Goal: Book appointment/travel/reservation

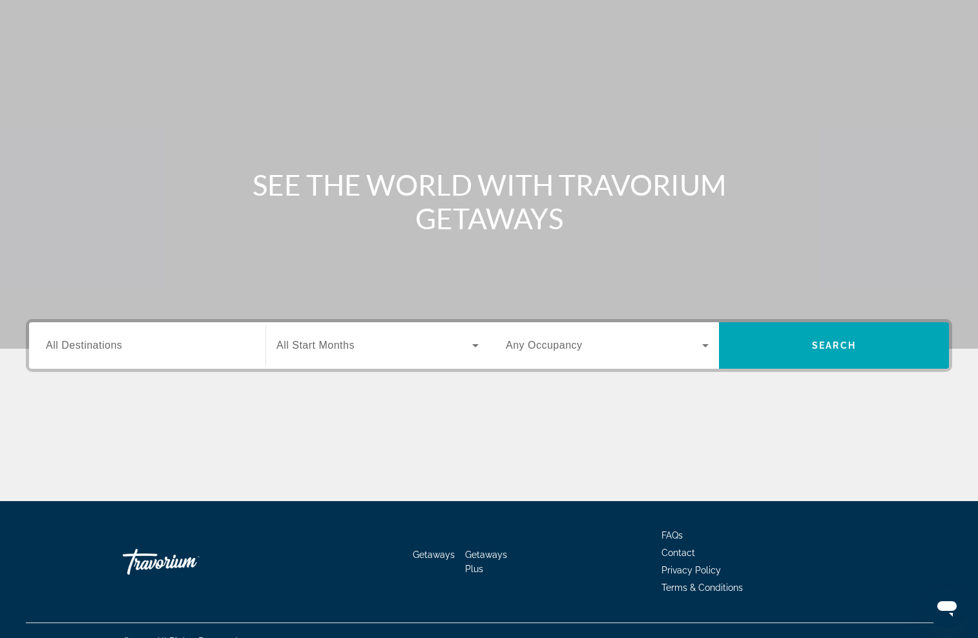
click at [288, 345] on span "All Start Months" at bounding box center [315, 345] width 78 height 11
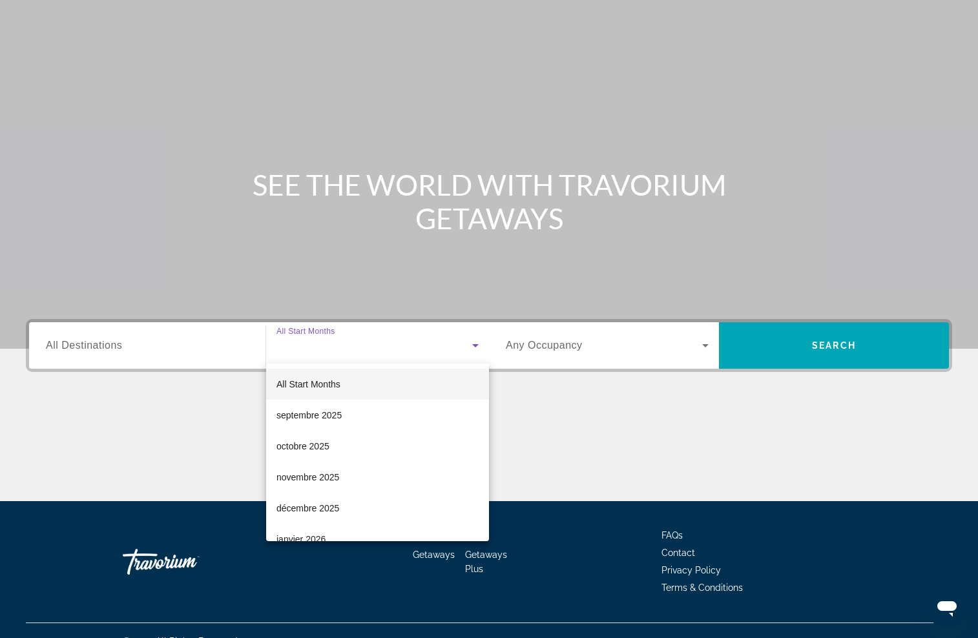
scroll to position [60, 0]
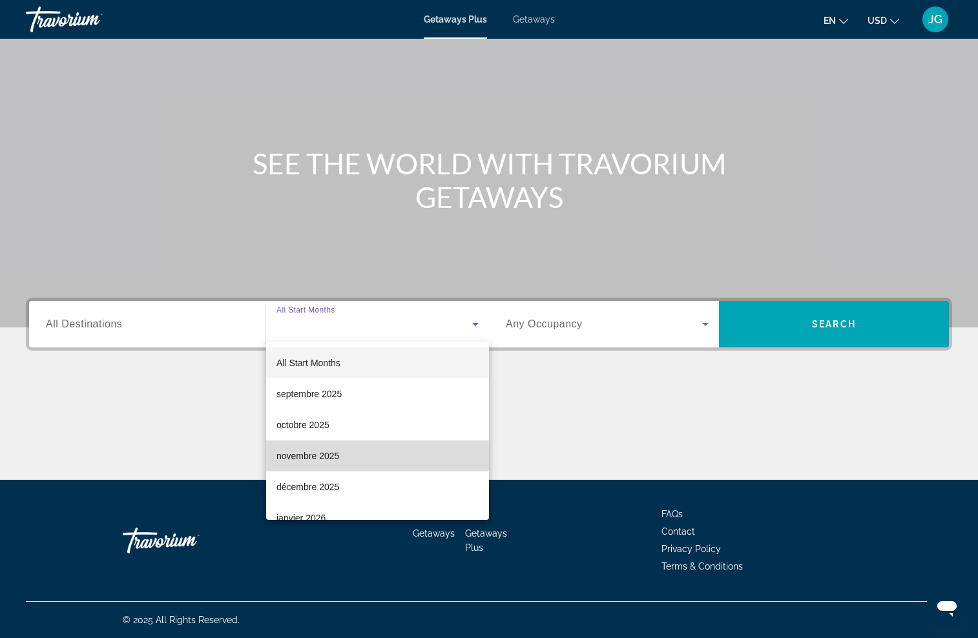
click at [296, 457] on span "novembre 2025" at bounding box center [307, 456] width 63 height 16
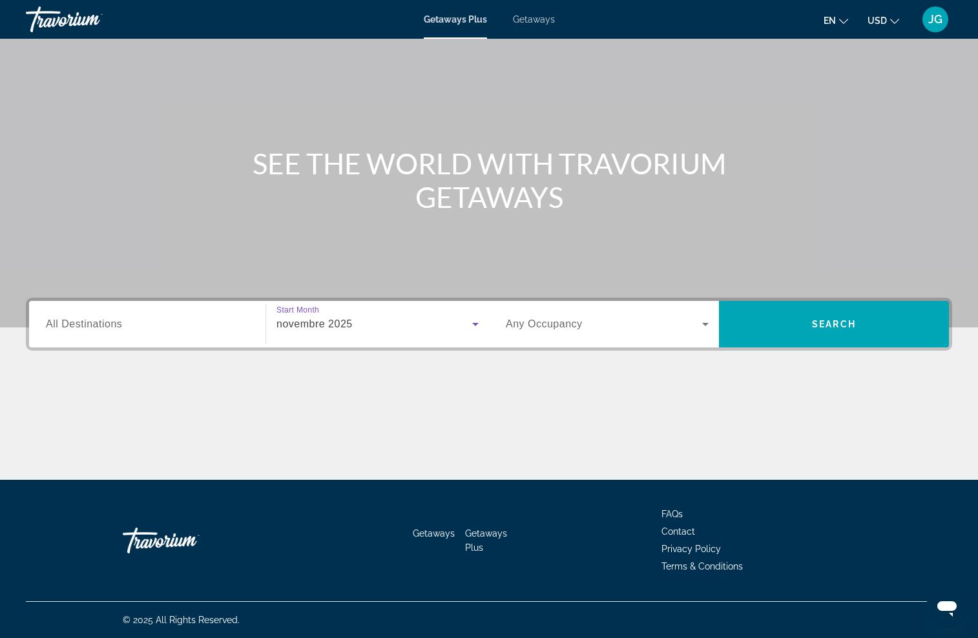
click at [544, 329] on span "Any Occupancy" at bounding box center [544, 323] width 77 height 11
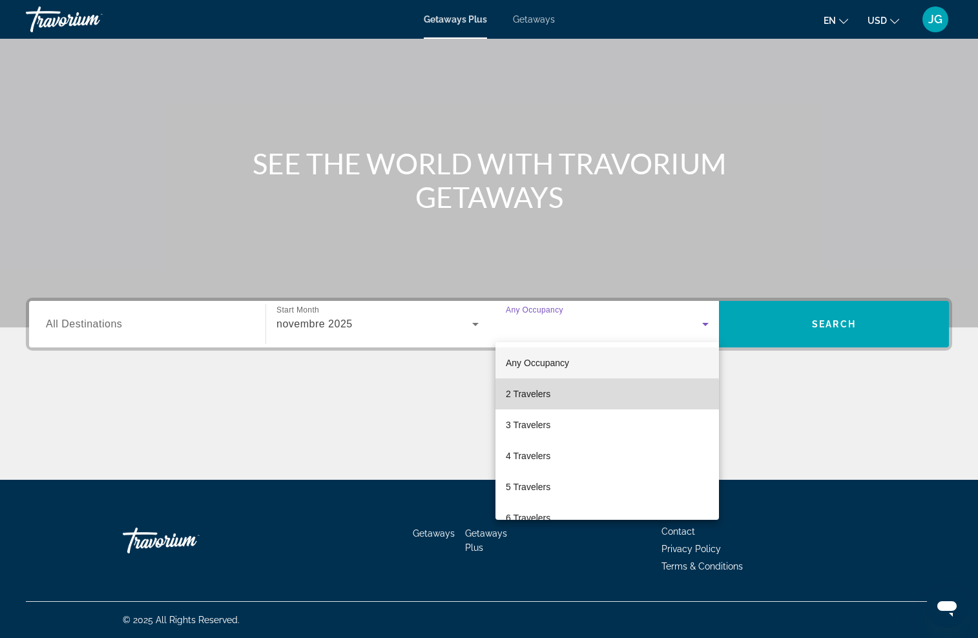
click at [551, 401] on mat-option "2 Travelers" at bounding box center [606, 394] width 223 height 31
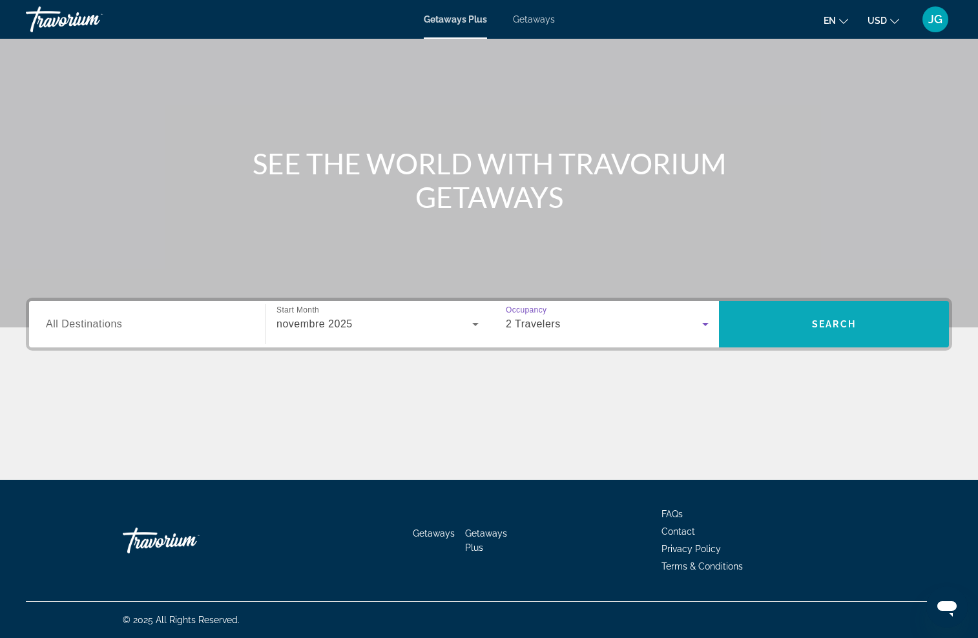
click at [781, 324] on span "Search widget" at bounding box center [834, 324] width 230 height 31
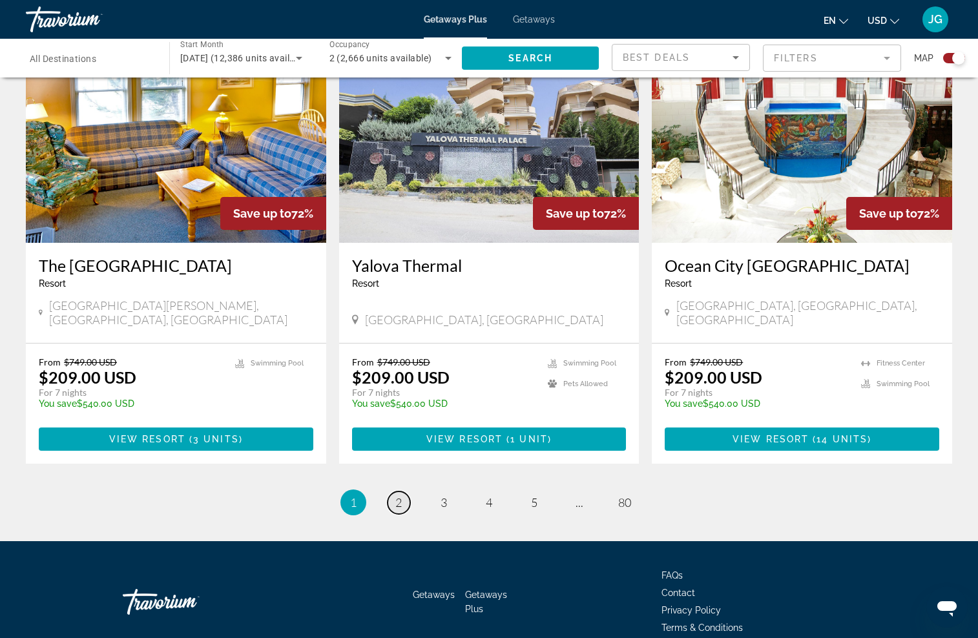
scroll to position [1892, 0]
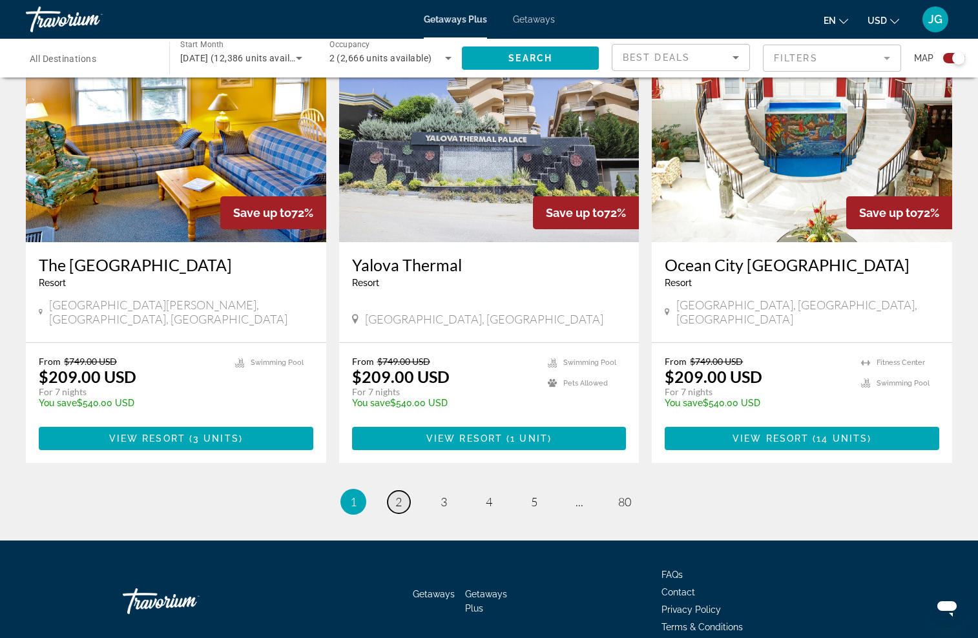
click at [402, 495] on span "2" at bounding box center [398, 502] width 6 height 14
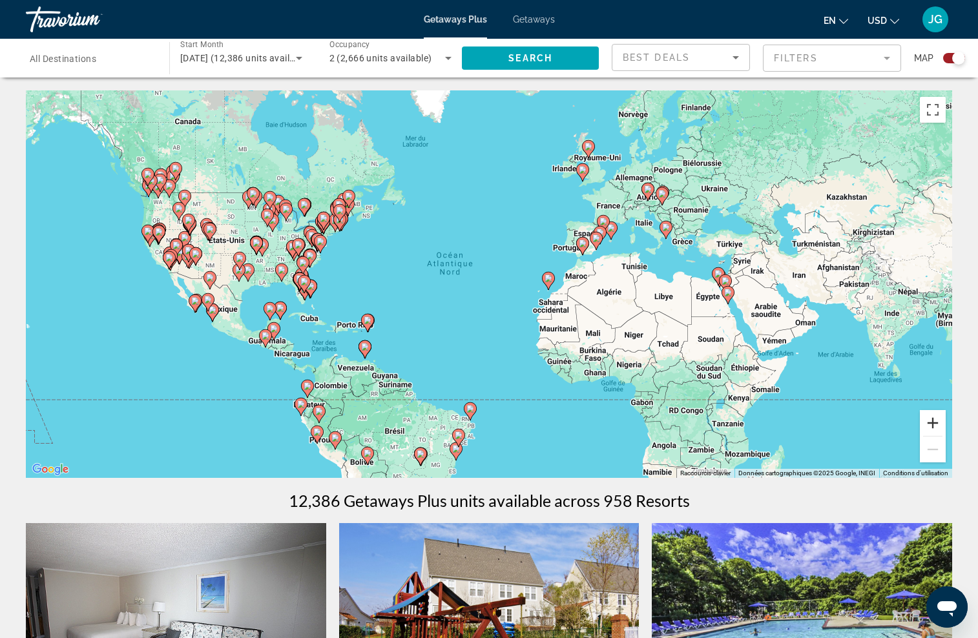
click at [931, 424] on button "Zoom avant" at bounding box center [933, 423] width 26 height 26
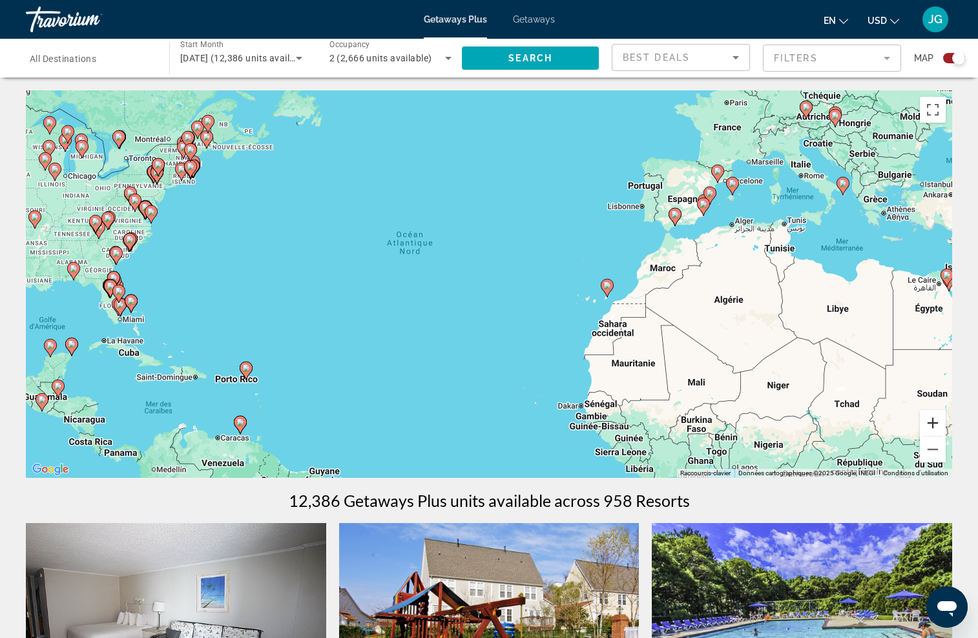
click at [929, 424] on button "Zoom avant" at bounding box center [933, 423] width 26 height 26
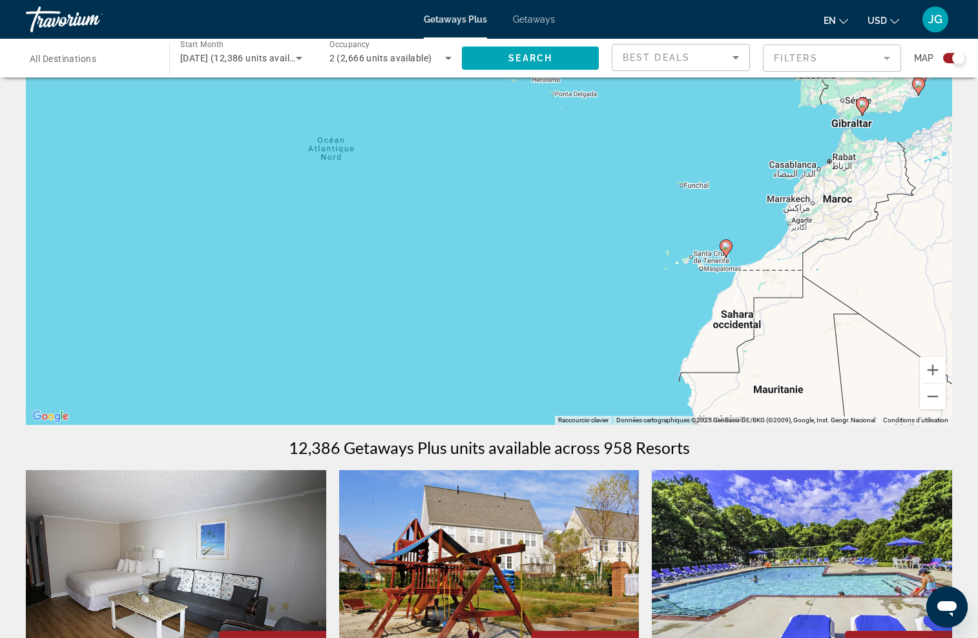
scroll to position [53, 0]
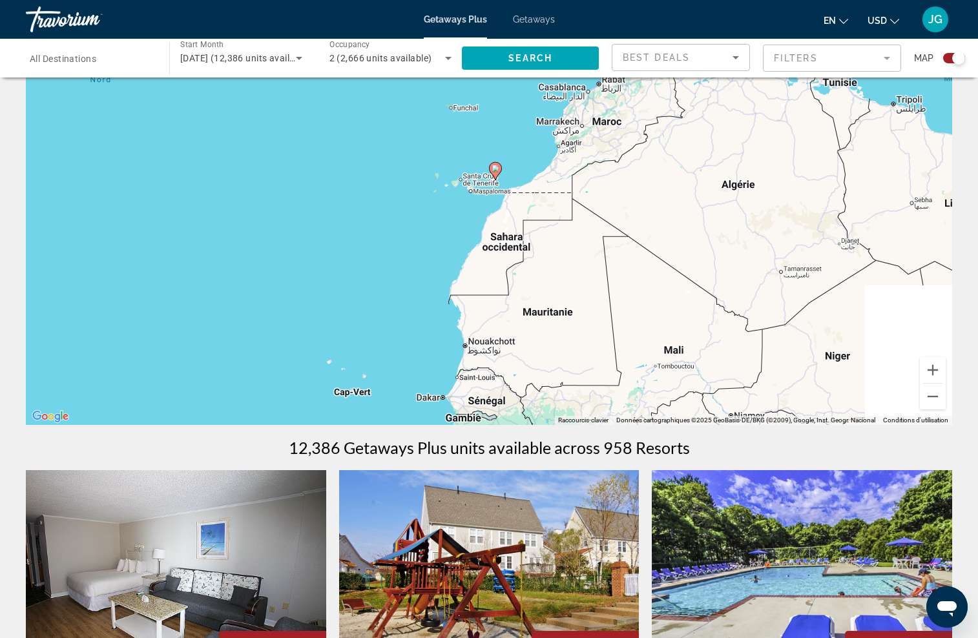
drag, startPoint x: 788, startPoint y: 362, endPoint x: 550, endPoint y: 283, distance: 250.6
click at [550, 283] on div "Pour activer le glissement du marqueur avec le clavier, appuyez sur Alt+Entrée.…" at bounding box center [489, 231] width 926 height 388
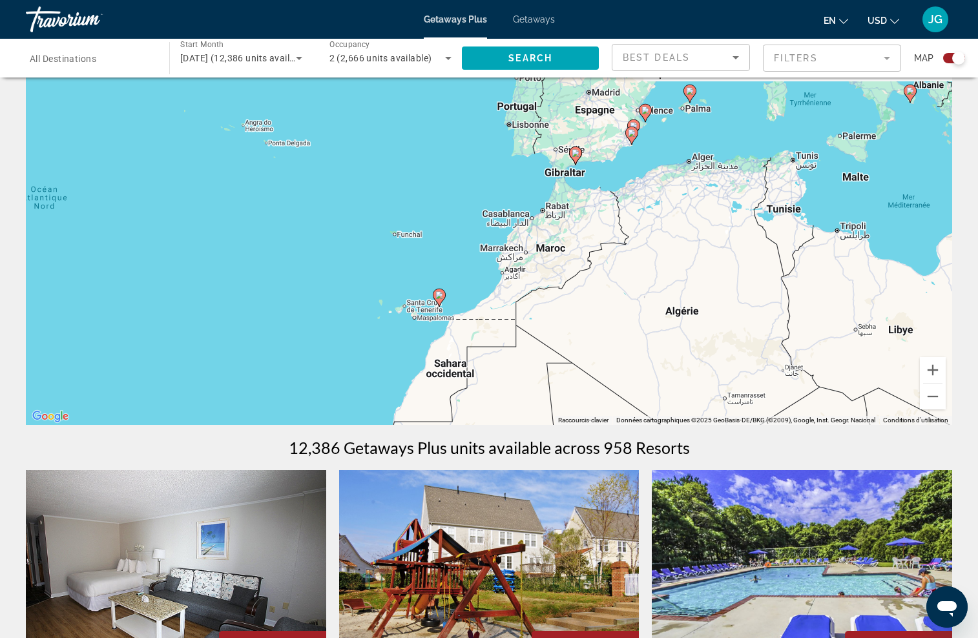
drag, startPoint x: 570, startPoint y: 341, endPoint x: 530, endPoint y: 417, distance: 85.2
click at [530, 417] on div "Pour activer le glissement du marqueur avec le clavier, appuyez sur Alt+Entrée.…" at bounding box center [489, 231] width 926 height 388
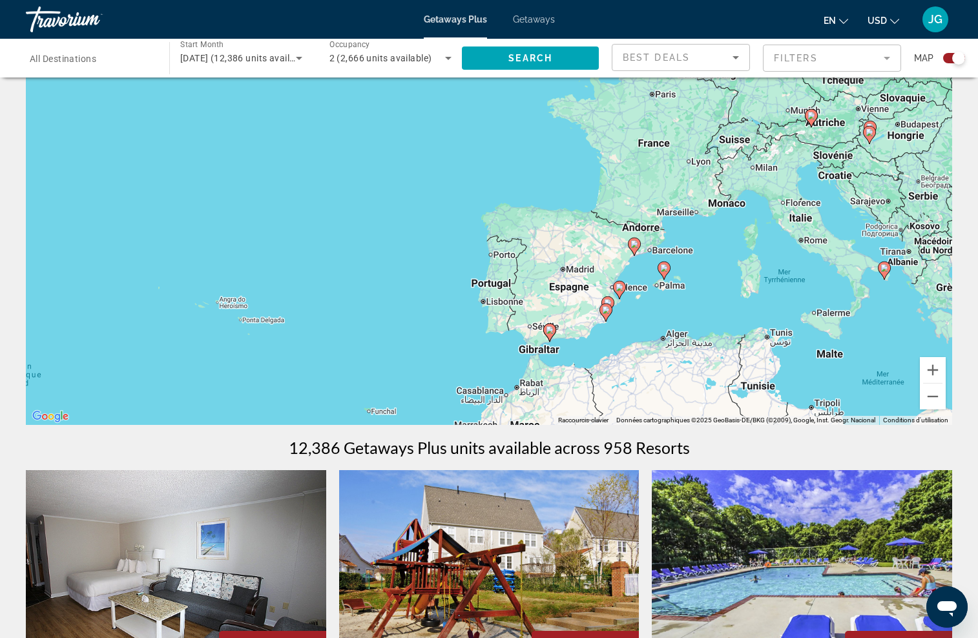
drag, startPoint x: 641, startPoint y: 289, endPoint x: 623, endPoint y: 455, distance: 166.3
click at [931, 400] on button "Zoom arrière" at bounding box center [933, 397] width 26 height 26
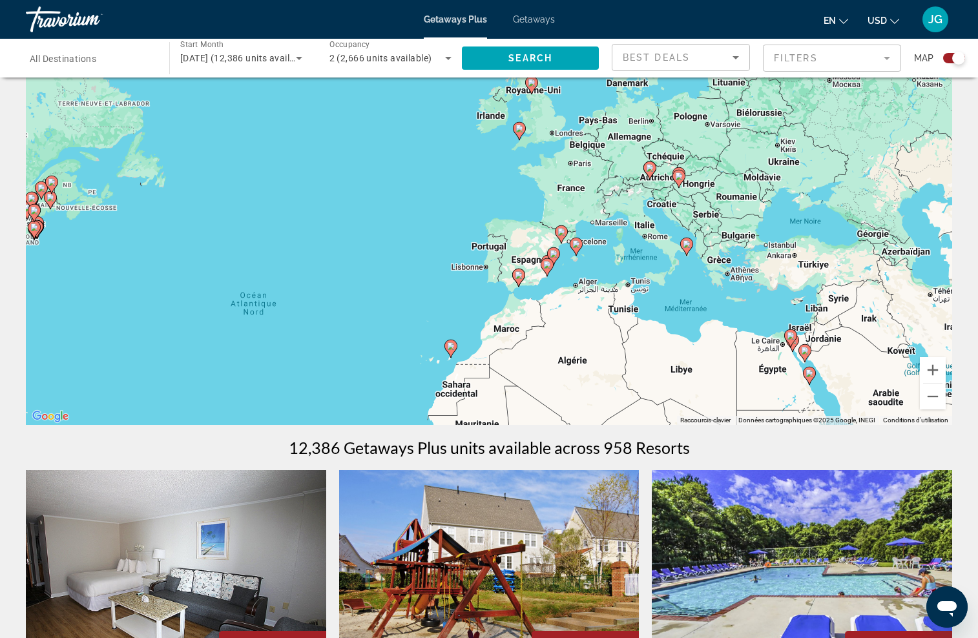
drag, startPoint x: 371, startPoint y: 326, endPoint x: 384, endPoint y: 304, distance: 25.5
click at [384, 304] on div "Pour activer le glissement du marqueur avec le clavier, appuyez sur Alt+Entrée.…" at bounding box center [489, 231] width 926 height 388
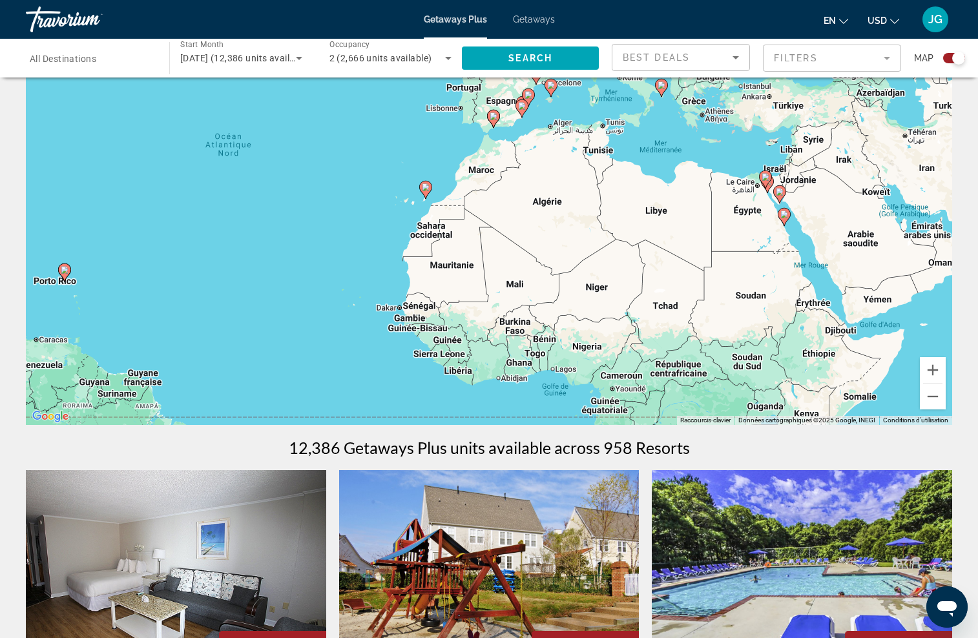
drag, startPoint x: 455, startPoint y: 351, endPoint x: 398, endPoint y: 243, distance: 122.8
click at [398, 243] on div "Pour activer le glissement du marqueur avec le clavier, appuyez sur Alt+Entrée.…" at bounding box center [489, 231] width 926 height 388
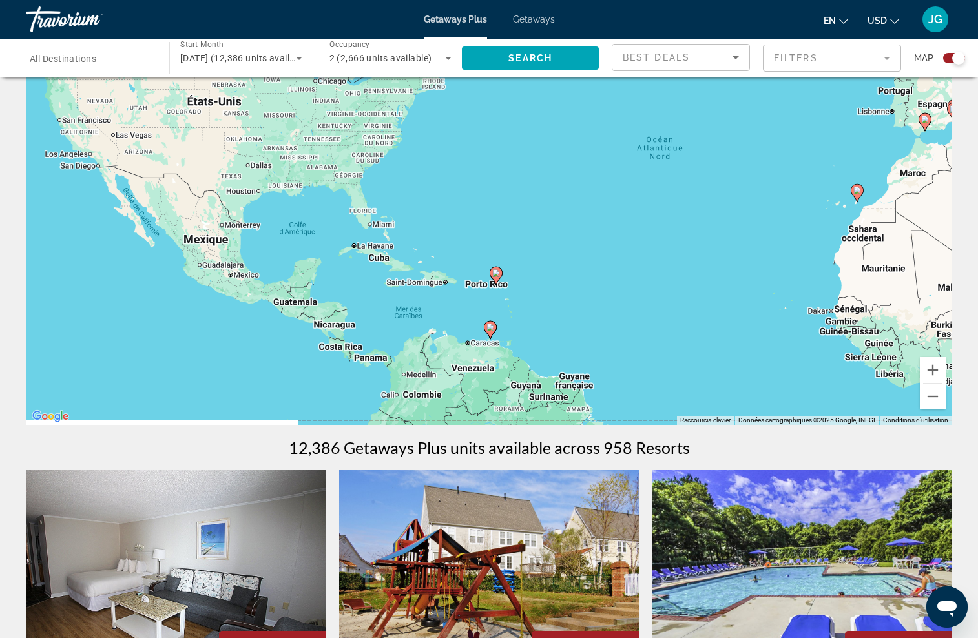
drag, startPoint x: 506, startPoint y: 294, endPoint x: 880, endPoint y: 269, distance: 374.8
click at [886, 269] on div "Pour activer le glissement du marqueur avec le clavier, appuyez sur Alt+Entrée.…" at bounding box center [489, 231] width 926 height 388
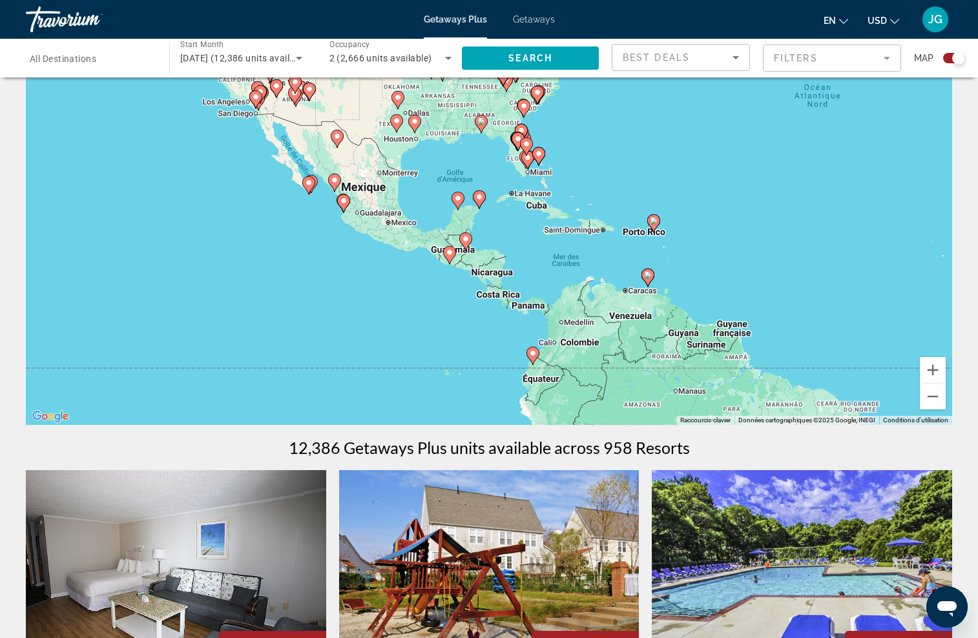
drag, startPoint x: 612, startPoint y: 280, endPoint x: 710, endPoint y: 291, distance: 98.1
click at [711, 291] on div "Pour activer le glissement du marqueur avec le clavier, appuyez sur Alt+Entrée.…" at bounding box center [489, 231] width 926 height 388
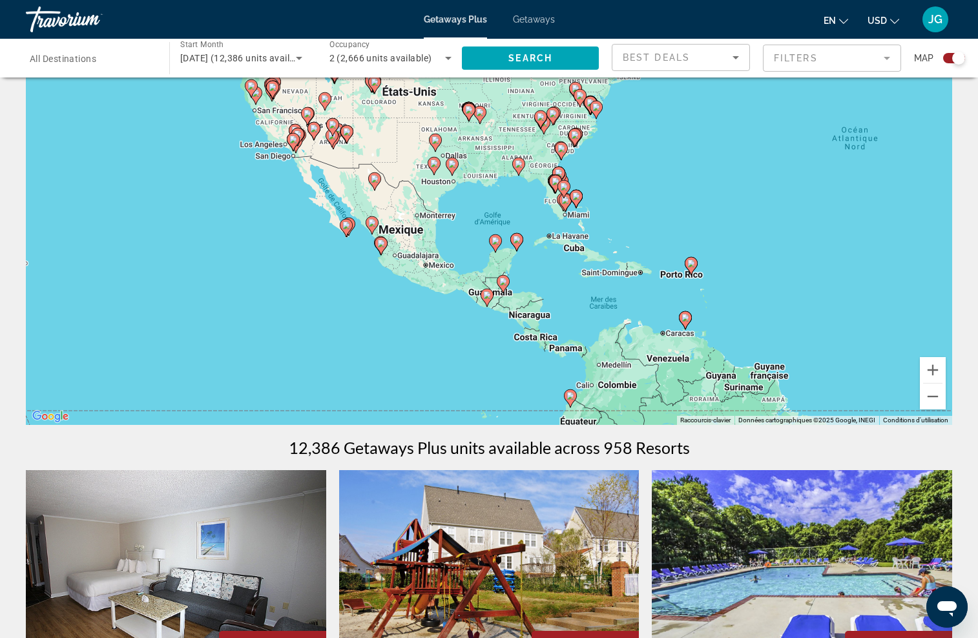
drag, startPoint x: 520, startPoint y: 325, endPoint x: 536, endPoint y: 339, distance: 21.5
click at [536, 339] on div "Pour activer le glissement du marqueur avec le clavier, appuyez sur Alt+Entrée.…" at bounding box center [489, 231] width 926 height 388
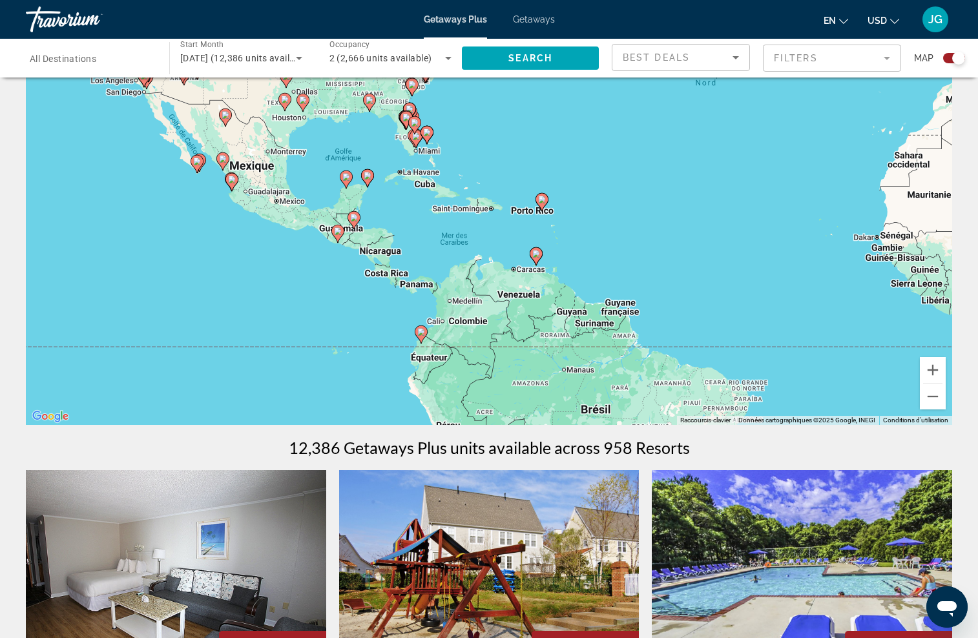
drag, startPoint x: 534, startPoint y: 316, endPoint x: 379, endPoint y: 226, distance: 179.1
click at [379, 226] on div "Pour activer le glissement du marqueur avec le clavier, appuyez sur Alt+Entrée.…" at bounding box center [489, 231] width 926 height 388
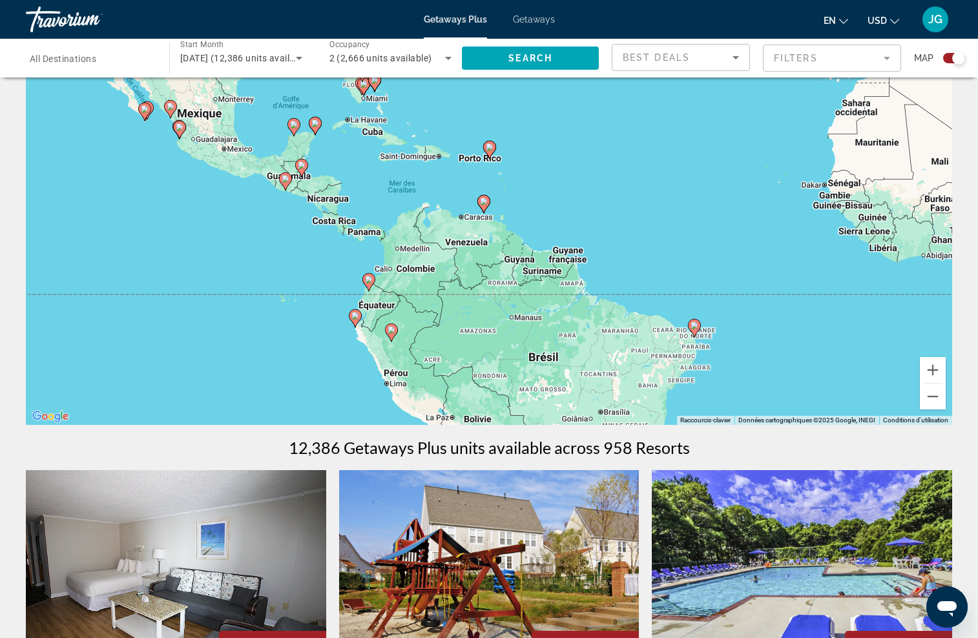
drag, startPoint x: 530, startPoint y: 298, endPoint x: 490, endPoint y: 257, distance: 57.1
click at [490, 257] on div "Pour activer le glissement du marqueur avec le clavier, appuyez sur Alt+Entrée.…" at bounding box center [489, 231] width 926 height 388
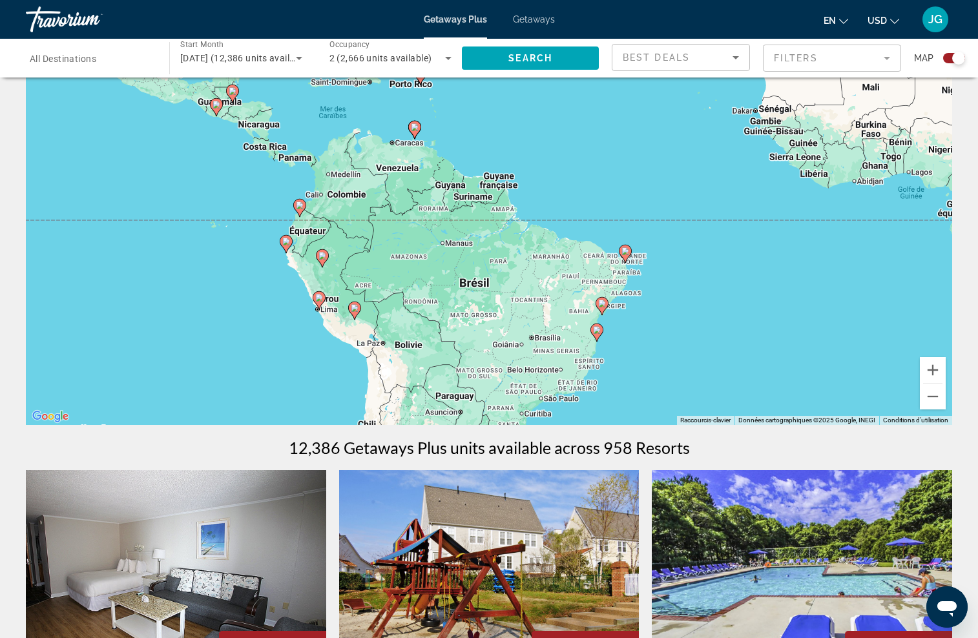
drag, startPoint x: 570, startPoint y: 340, endPoint x: 497, endPoint y: 261, distance: 107.4
click at [497, 261] on div "Pour activer le glissement du marqueur avec le clavier, appuyez sur Alt+Entrée.…" at bounding box center [489, 231] width 926 height 388
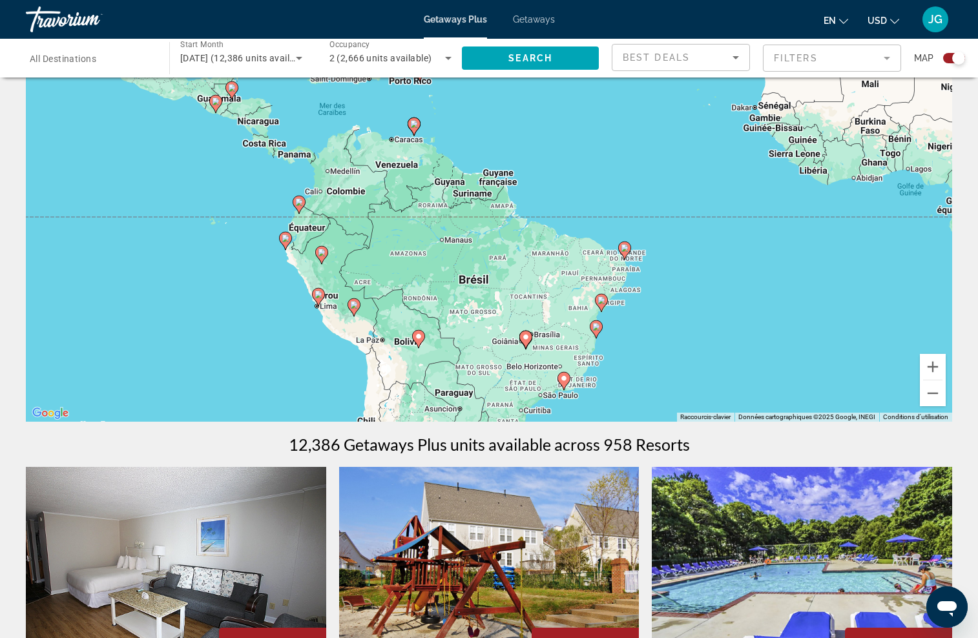
scroll to position [56, 0]
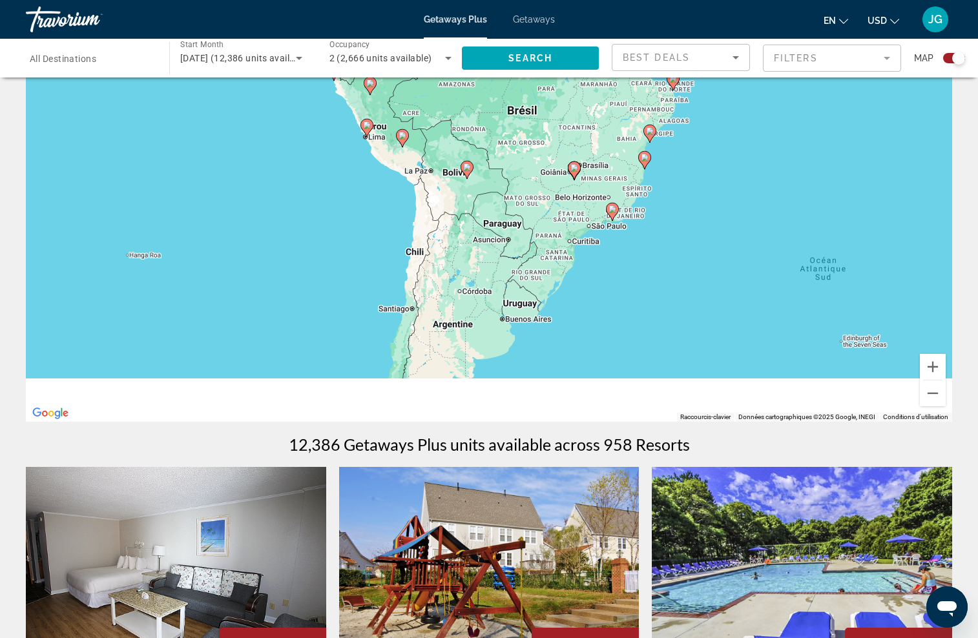
drag, startPoint x: 497, startPoint y: 291, endPoint x: 560, endPoint y: 103, distance: 198.3
click at [560, 103] on div "Pour activer le glissement du marqueur avec le clavier, appuyez sur Alt+Entrée.…" at bounding box center [489, 228] width 926 height 388
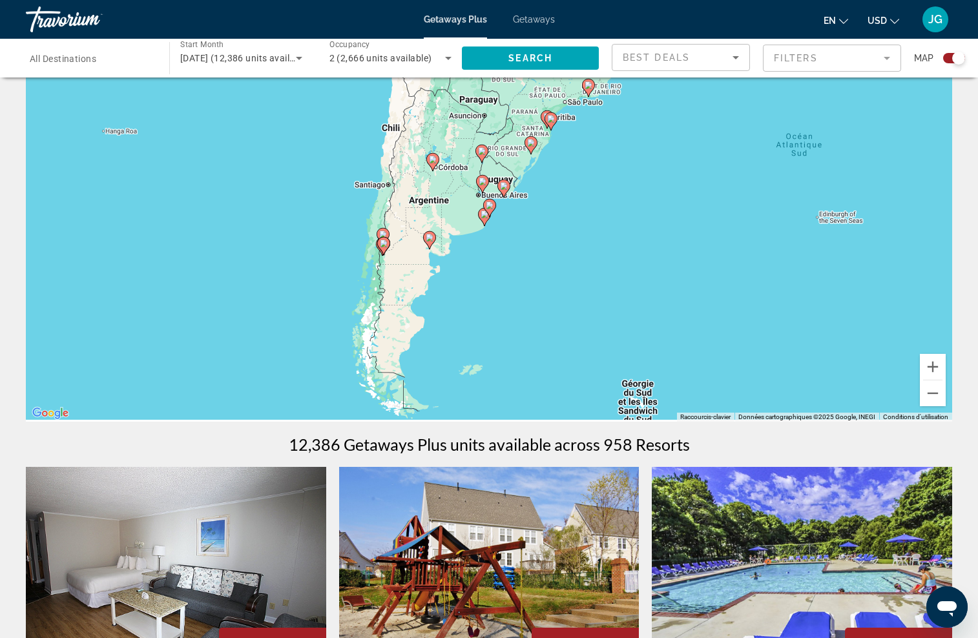
drag, startPoint x: 567, startPoint y: 230, endPoint x: 528, endPoint y: 141, distance: 96.6
click at [528, 140] on image "Main content" at bounding box center [531, 143] width 8 height 8
drag, startPoint x: 635, startPoint y: 198, endPoint x: 577, endPoint y: 375, distance: 185.5
click at [577, 375] on div "Pour activer le glissement du marqueur avec le clavier, appuyez sur Alt+Entrée.…" at bounding box center [489, 228] width 926 height 388
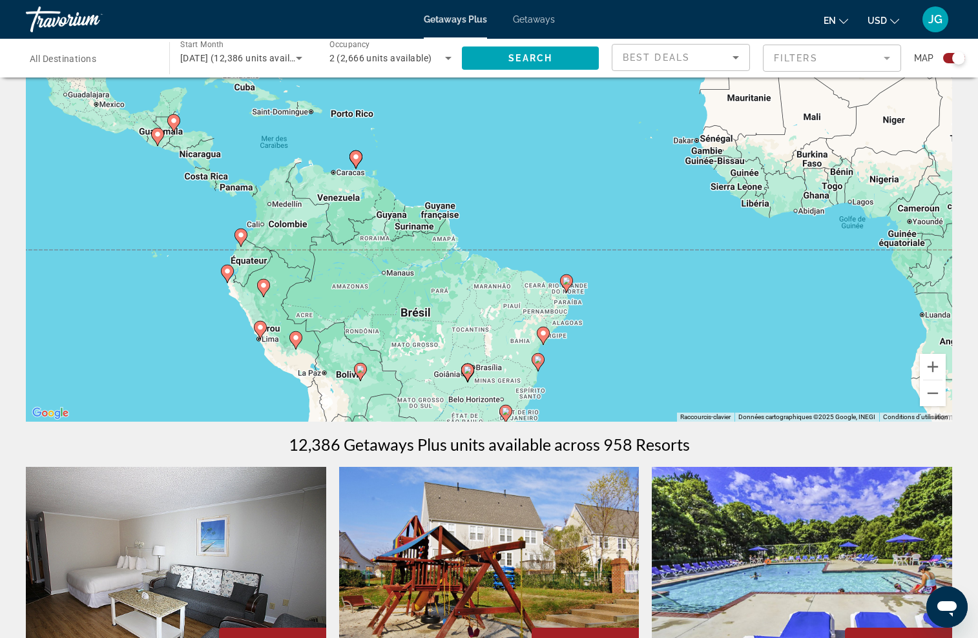
drag, startPoint x: 612, startPoint y: 328, endPoint x: 617, endPoint y: 361, distance: 33.5
click at [617, 362] on div "Pour activer le glissement du marqueur avec le clavier, appuyez sur Alt+Entrée.…" at bounding box center [489, 228] width 926 height 388
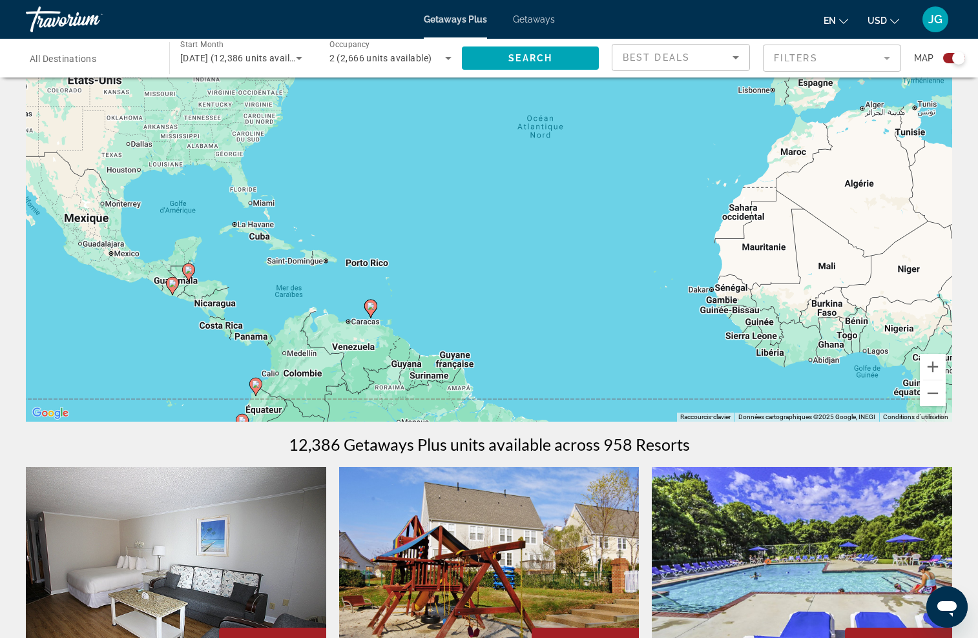
drag, startPoint x: 599, startPoint y: 237, endPoint x: 679, endPoint y: 346, distance: 135.8
click at [663, 337] on div "Pour activer le glissement du marqueur avec le clavier, appuyez sur Alt+Entrée.…" at bounding box center [489, 228] width 926 height 388
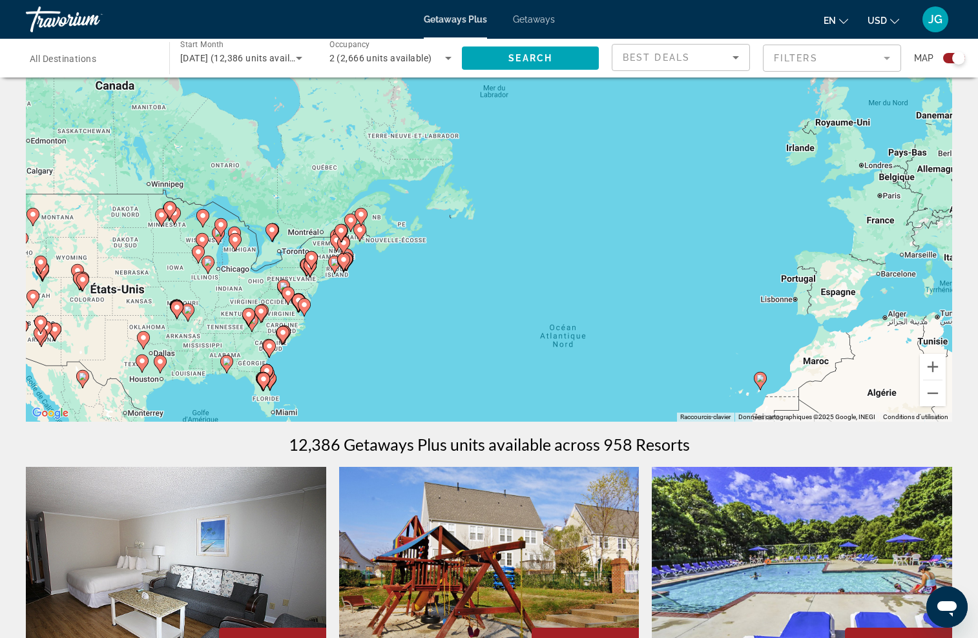
drag, startPoint x: 647, startPoint y: 302, endPoint x: 396, endPoint y: 254, distance: 255.1
click at [396, 254] on div "Pour activer le glissement du marqueur avec le clavier, appuyez sur Alt+Entrée.…" at bounding box center [489, 228] width 926 height 388
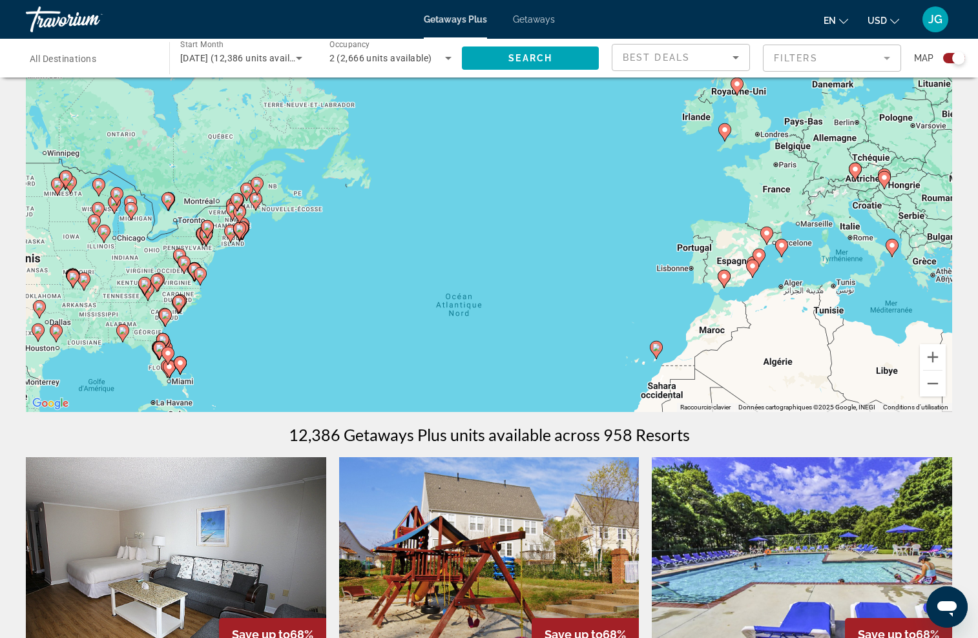
scroll to position [67, 0]
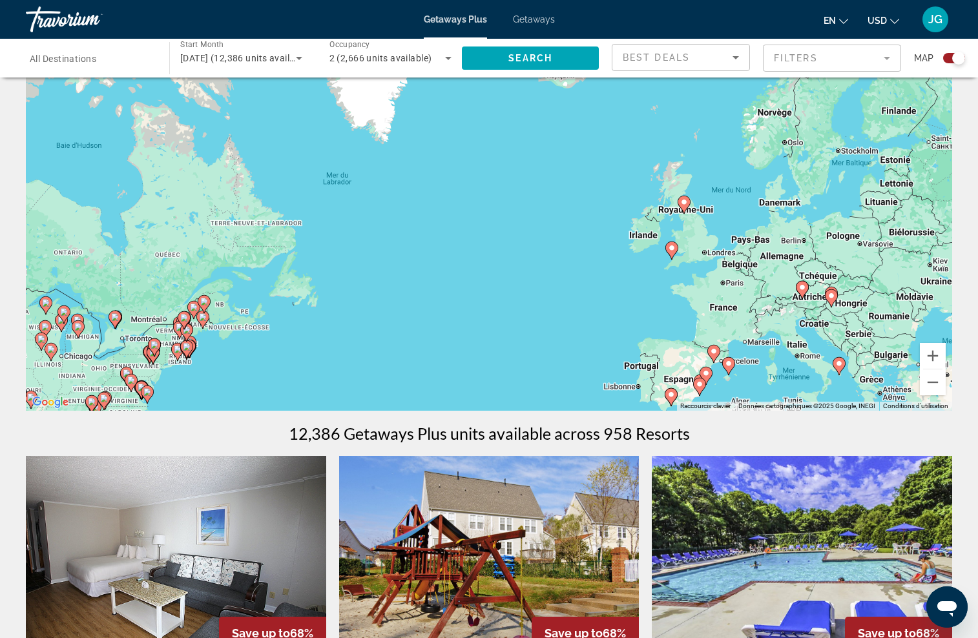
drag, startPoint x: 567, startPoint y: 215, endPoint x: 513, endPoint y: 335, distance: 131.8
click at [513, 335] on div "Pour activer le glissement du marqueur avec le clavier, appuyez sur Alt+Entrée.…" at bounding box center [489, 217] width 926 height 388
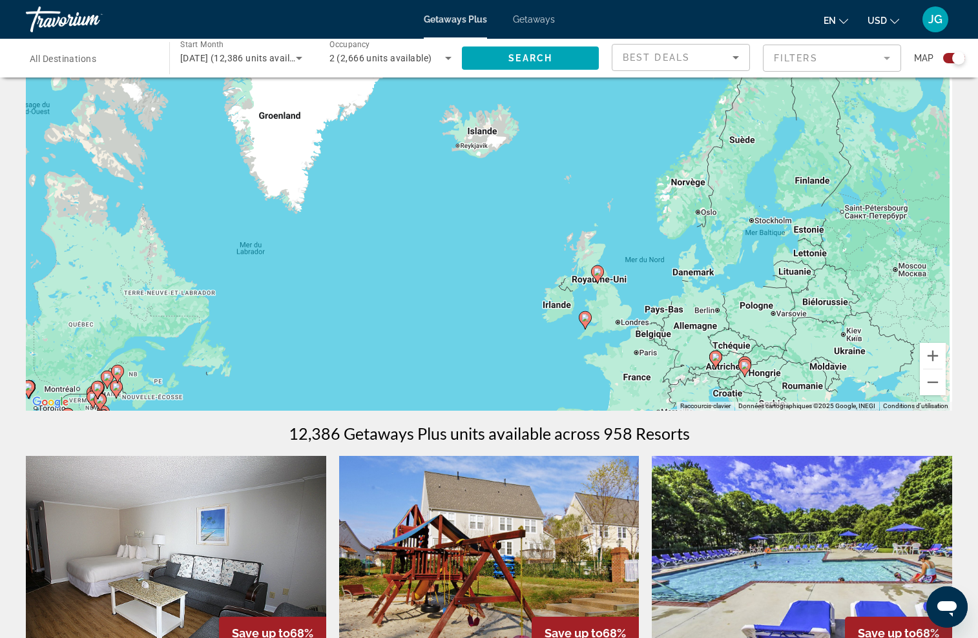
drag, startPoint x: 543, startPoint y: 289, endPoint x: 441, endPoint y: 344, distance: 116.8
click at [441, 344] on div "Pour activer le glissement du marqueur avec le clavier, appuyez sur Alt+Entrée.…" at bounding box center [489, 217] width 926 height 388
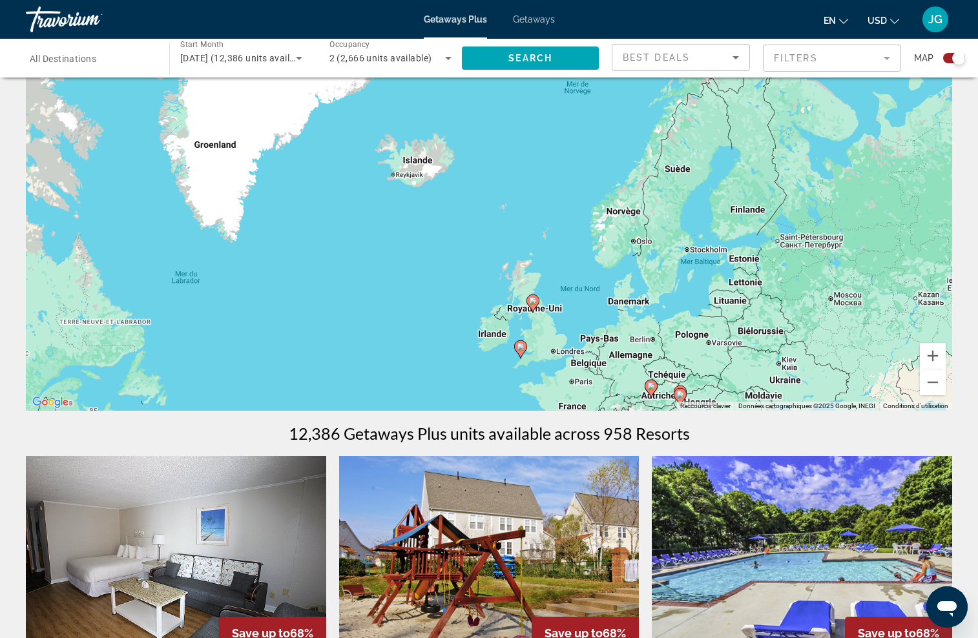
click at [521, 347] on image "Main content" at bounding box center [521, 347] width 8 height 8
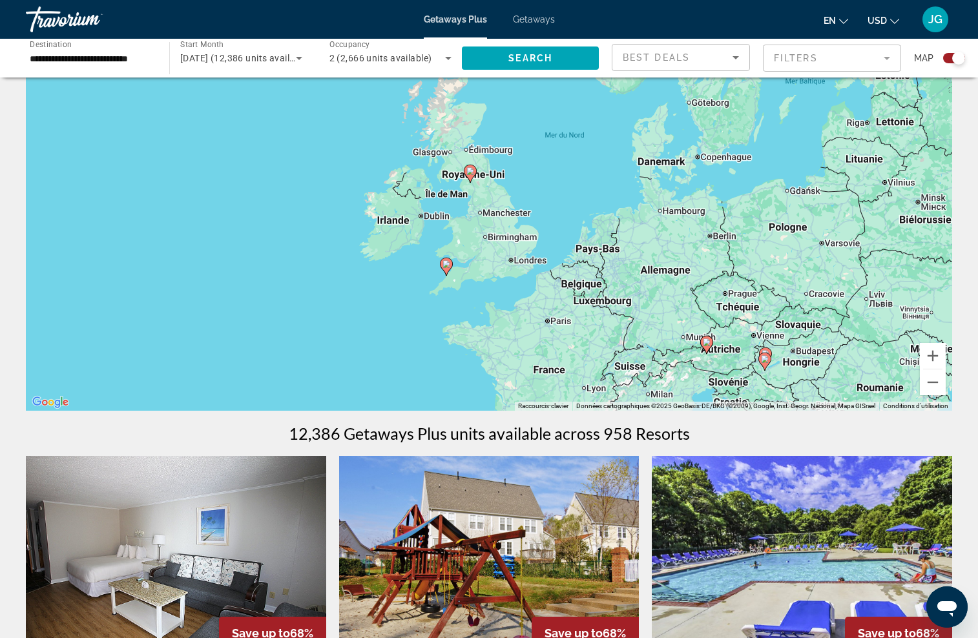
drag, startPoint x: 481, startPoint y: 312, endPoint x: 451, endPoint y: 351, distance: 49.0
click at [451, 351] on div "Pour activer le glissement du marqueur avec le clavier, appuyez sur Alt+Entrée.…" at bounding box center [489, 217] width 926 height 388
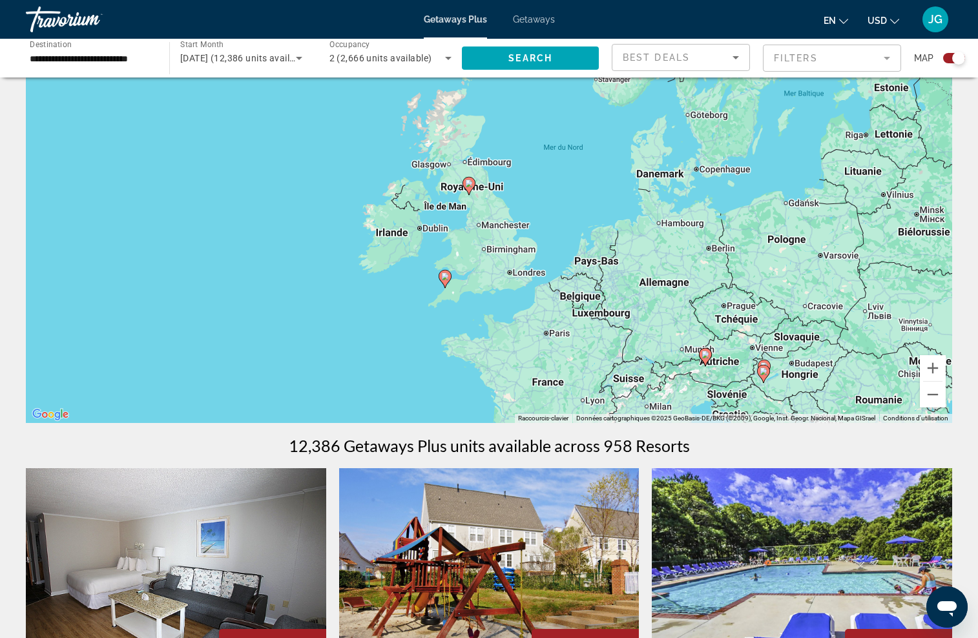
scroll to position [57, 0]
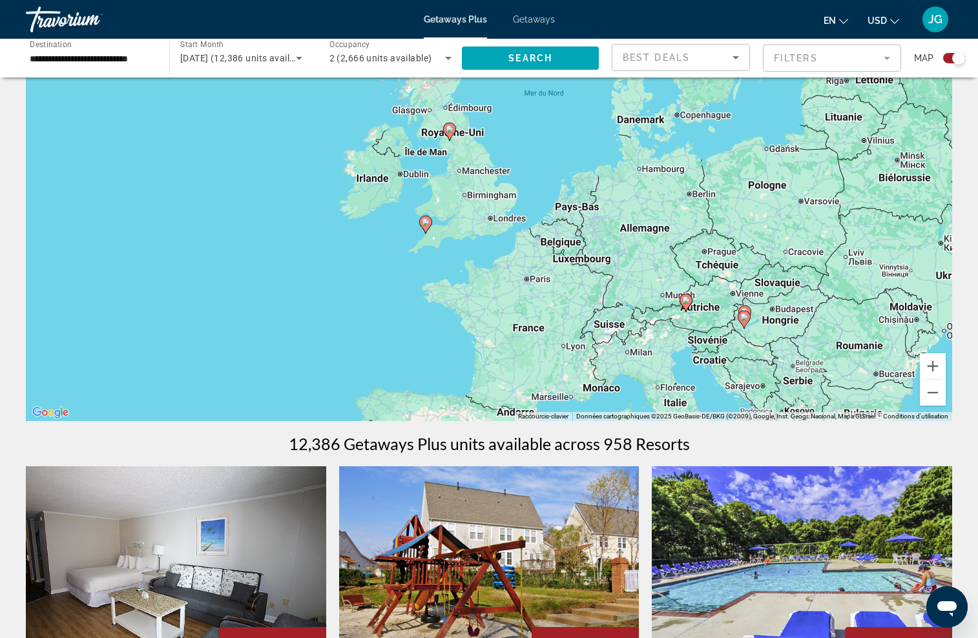
drag, startPoint x: 629, startPoint y: 240, endPoint x: 595, endPoint y: 227, distance: 36.8
click at [595, 227] on div "Pour activer le glissement du marqueur avec le clavier, appuyez sur Alt+Entrée.…" at bounding box center [489, 228] width 926 height 388
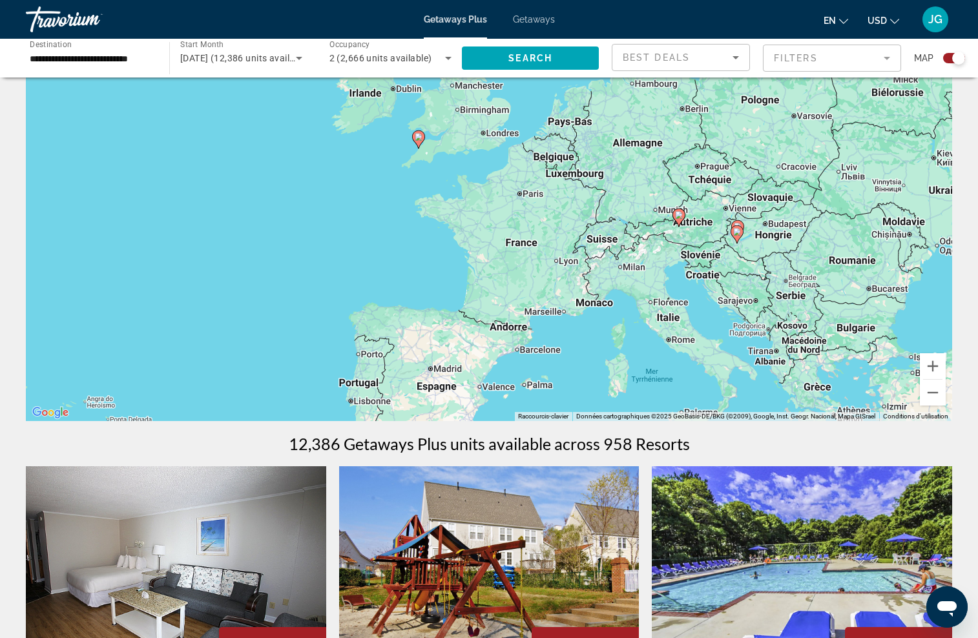
drag, startPoint x: 601, startPoint y: 304, endPoint x: 640, endPoint y: 222, distance: 90.4
click at [641, 214] on div "Pour activer le glissement du marqueur avec le clavier, appuyez sur Alt+Entrée.…" at bounding box center [489, 228] width 926 height 388
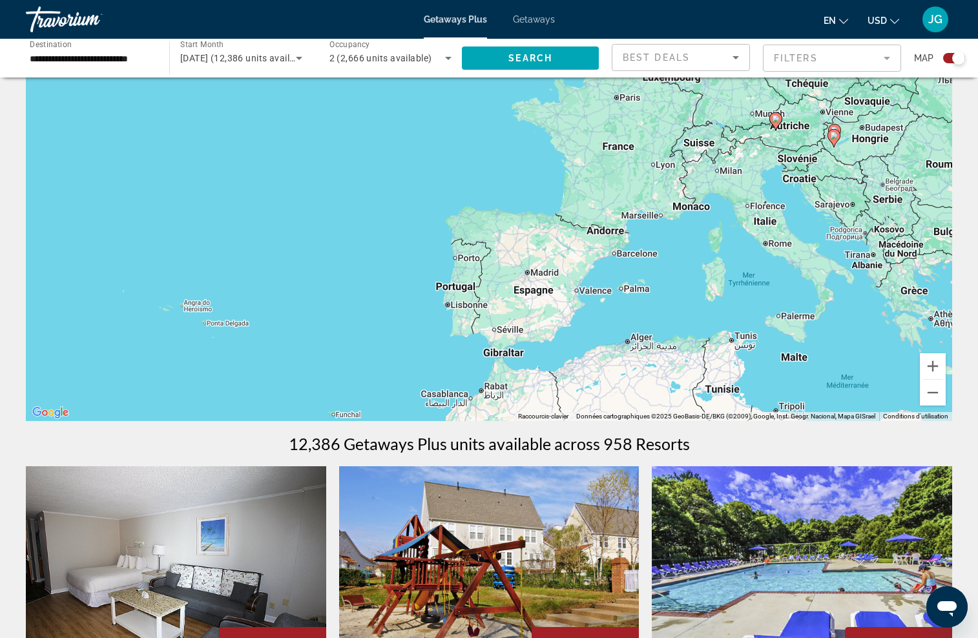
drag, startPoint x: 621, startPoint y: 287, endPoint x: 678, endPoint y: 236, distance: 76.4
click at [678, 236] on div "Pour activer le glissement du marqueur avec le clavier, appuyez sur Alt+Entrée.…" at bounding box center [489, 228] width 926 height 388
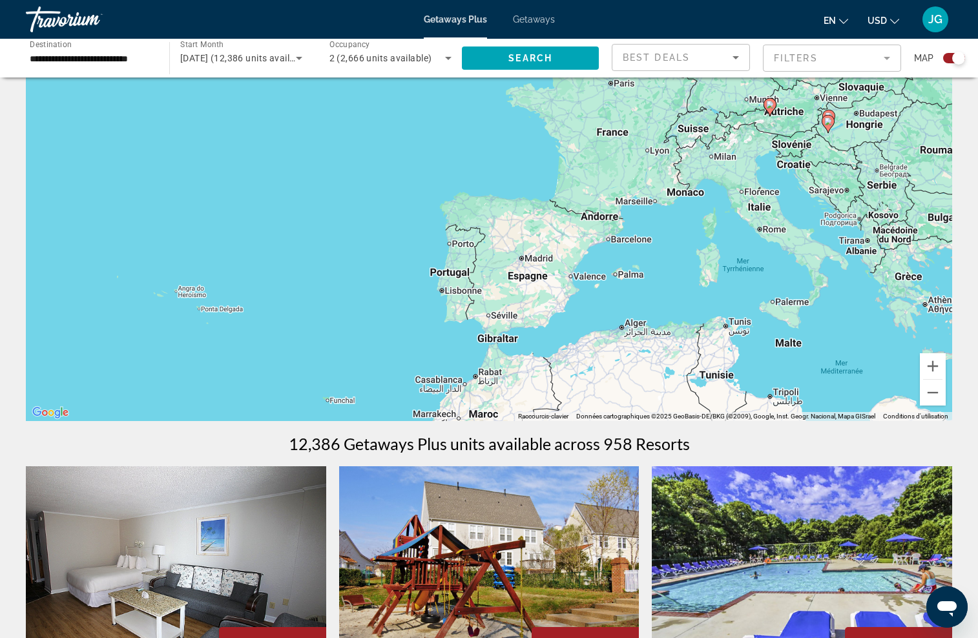
drag, startPoint x: 689, startPoint y: 272, endPoint x: 639, endPoint y: 249, distance: 54.9
click at [639, 249] on div "Pour activer le glissement du marqueur avec le clavier, appuyez sur Alt+Entrée.…" at bounding box center [489, 228] width 926 height 388
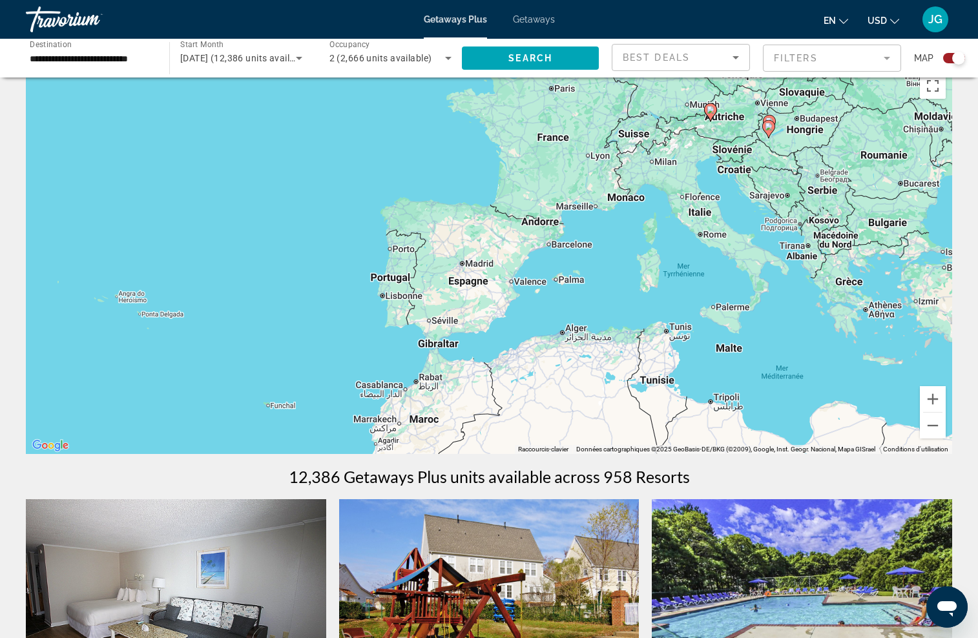
scroll to position [19, 0]
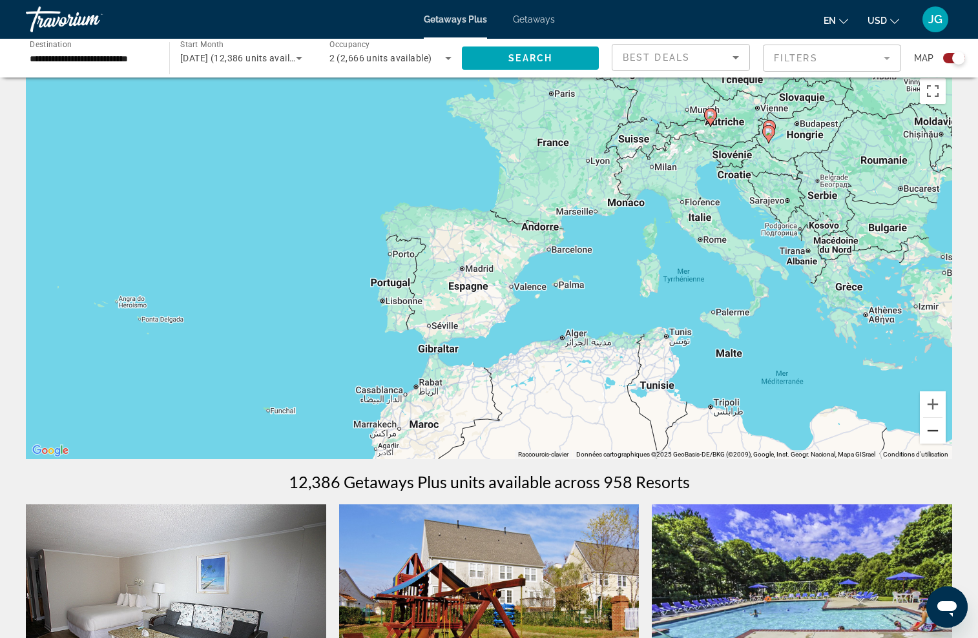
click at [928, 440] on button "Zoom arrière" at bounding box center [933, 431] width 26 height 26
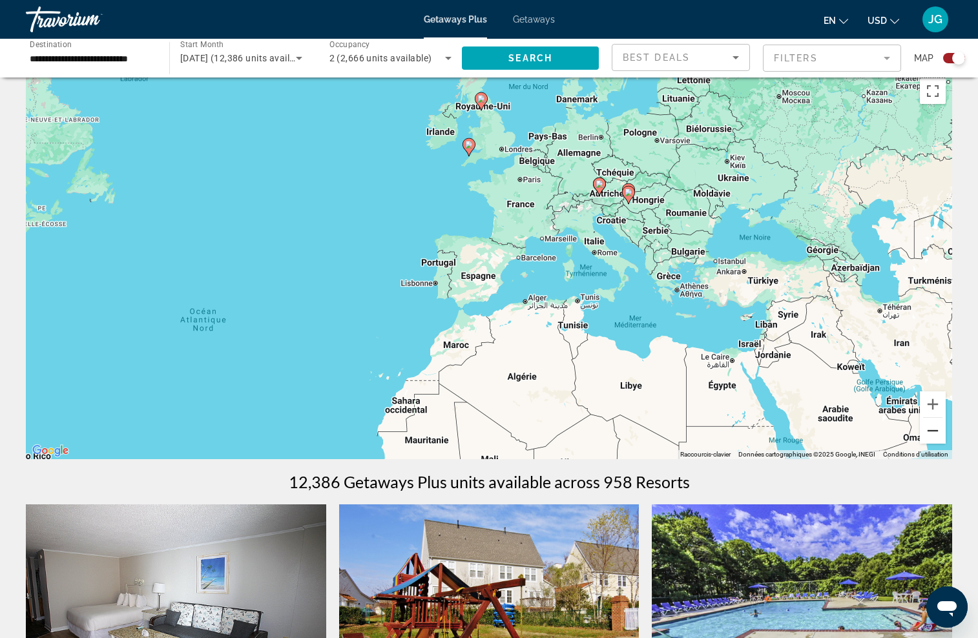
click at [928, 440] on button "Zoom arrière" at bounding box center [933, 431] width 26 height 26
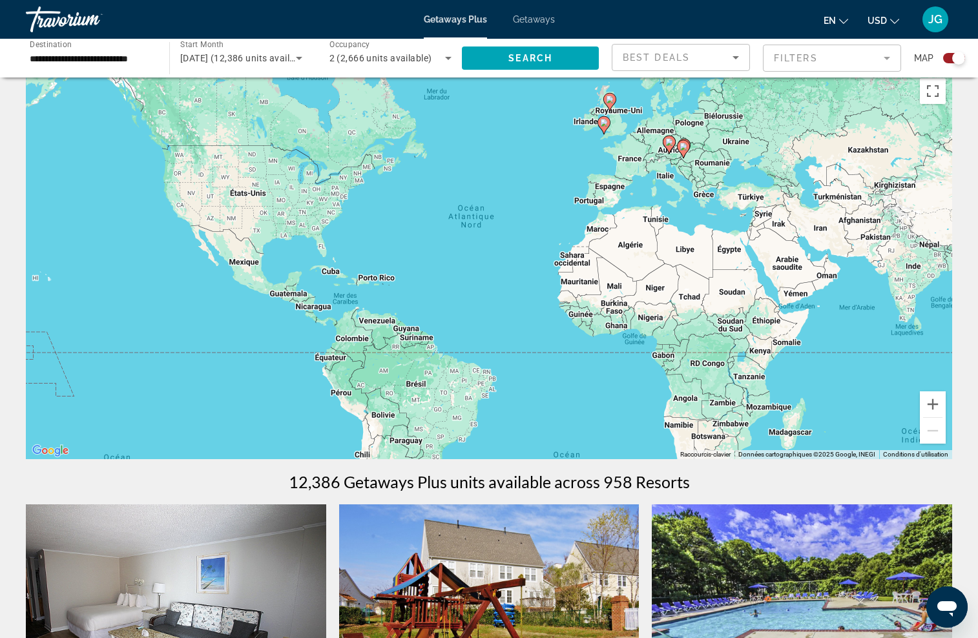
drag, startPoint x: 477, startPoint y: 317, endPoint x: 564, endPoint y: 247, distance: 111.7
click at [564, 247] on div "Pour activer le glissement du marqueur avec le clavier, appuyez sur Alt+Entrée.…" at bounding box center [489, 266] width 926 height 388
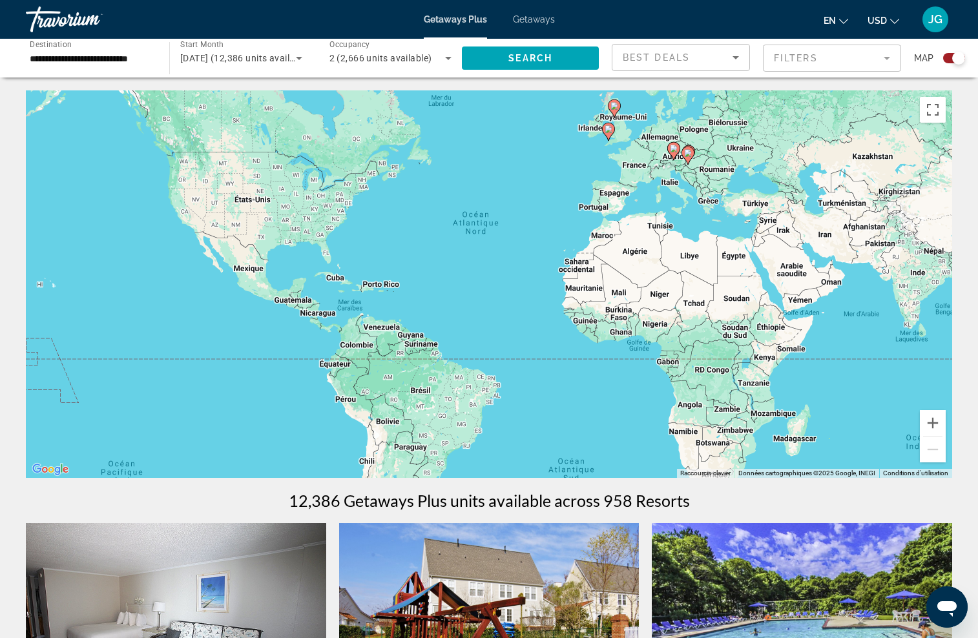
scroll to position [0, 0]
click at [142, 61] on input "**********" at bounding box center [91, 59] width 123 height 16
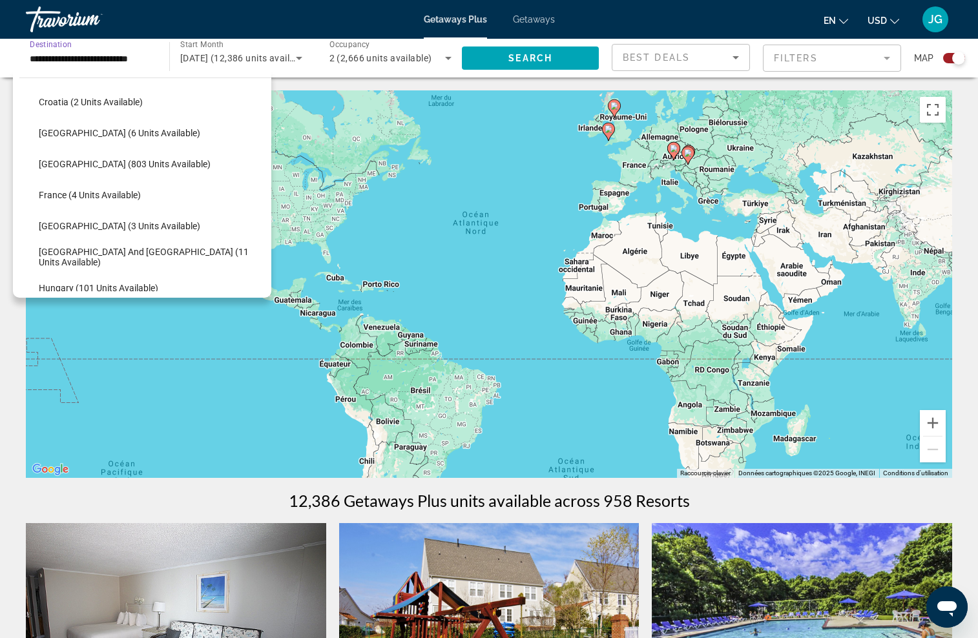
scroll to position [260, 0]
click at [85, 163] on span "[GEOGRAPHIC_DATA] (803 units available)" at bounding box center [125, 163] width 172 height 10
type input "**********"
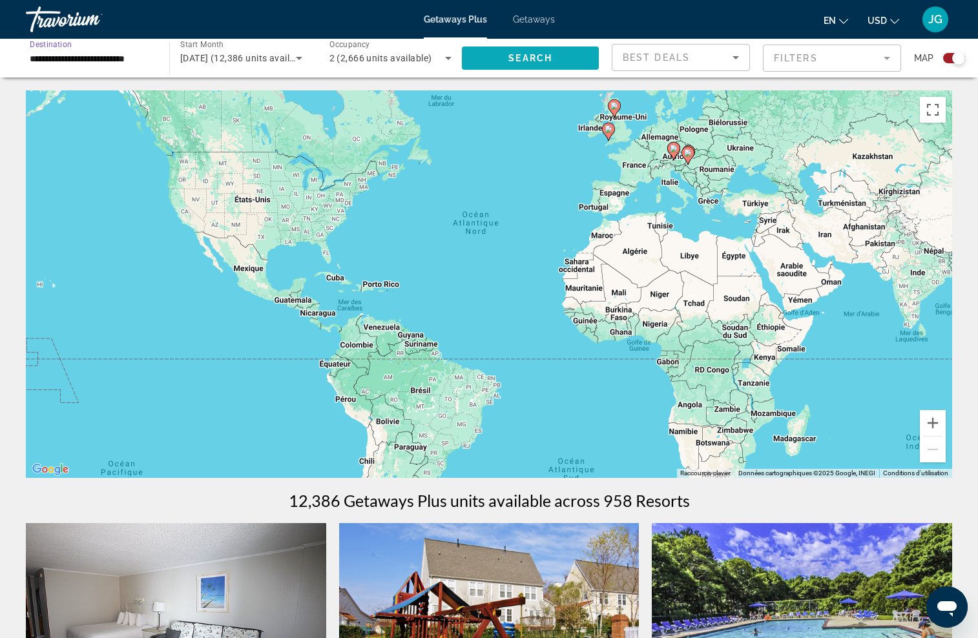
click at [534, 62] on span "Search" at bounding box center [530, 58] width 44 height 10
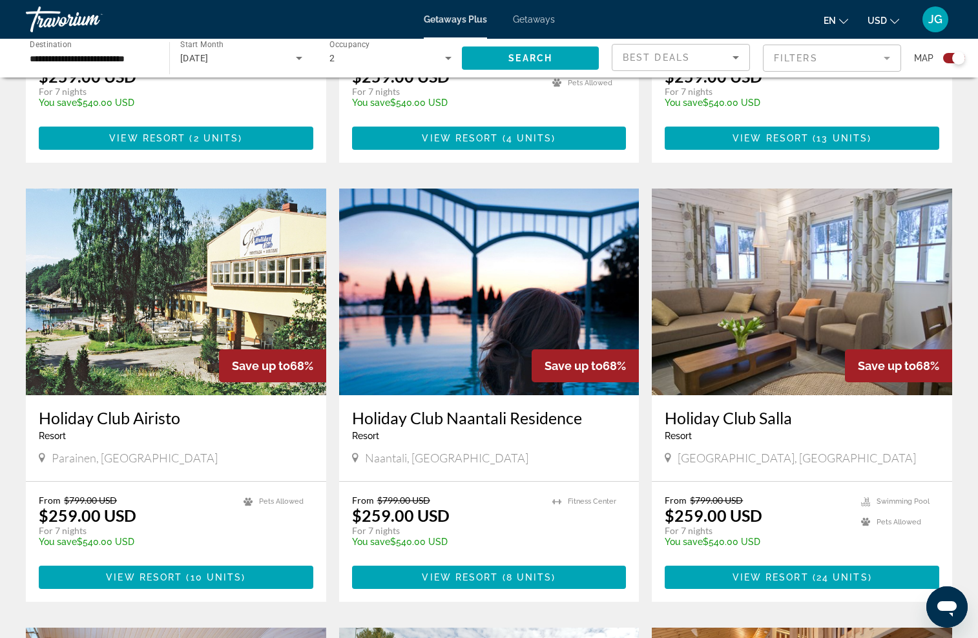
scroll to position [1232, 0]
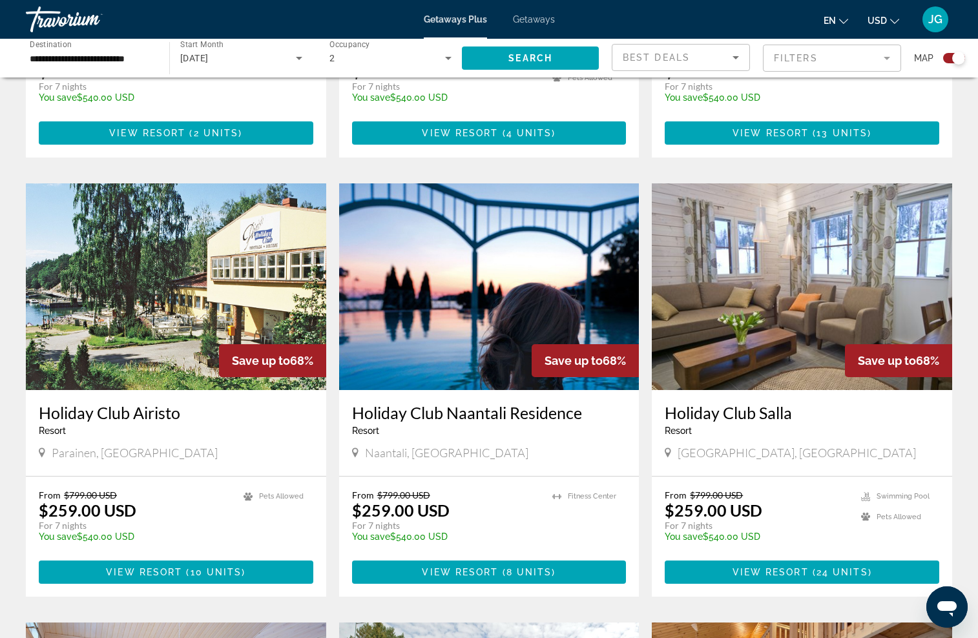
click at [899, 22] on ul "en English Español Français Italiano Português русский USD USD ($) MXN (Mex$) C…" at bounding box center [871, 19] width 95 height 21
click at [897, 23] on button "USD USD ($) MXN (Mex$) CAD (Can$) GBP (£) EUR (€) AUD (A$) NZD (NZ$) CNY (CN¥)" at bounding box center [883, 20] width 32 height 19
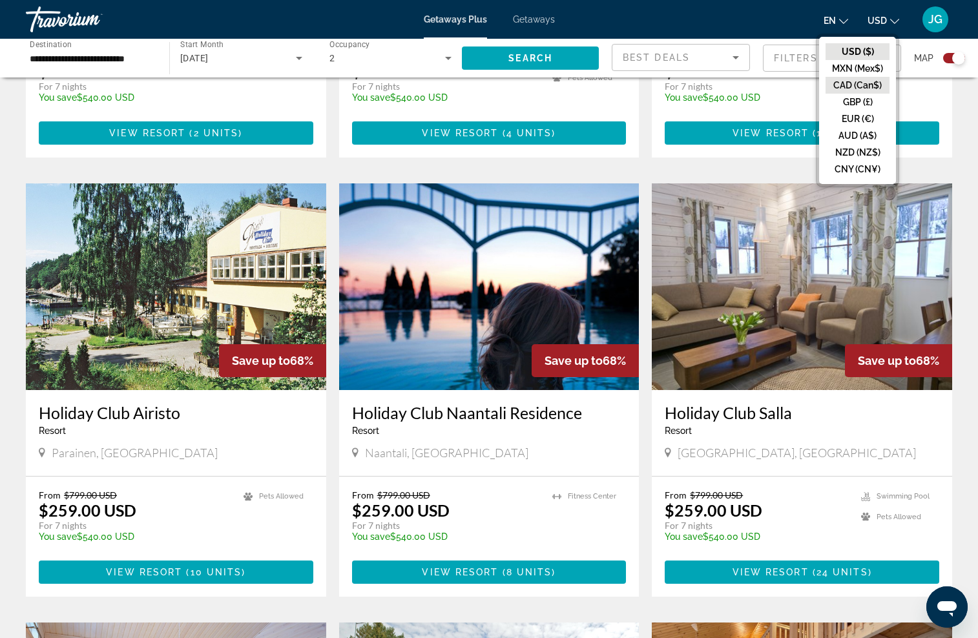
click at [878, 84] on button "CAD (Can$)" at bounding box center [857, 85] width 64 height 17
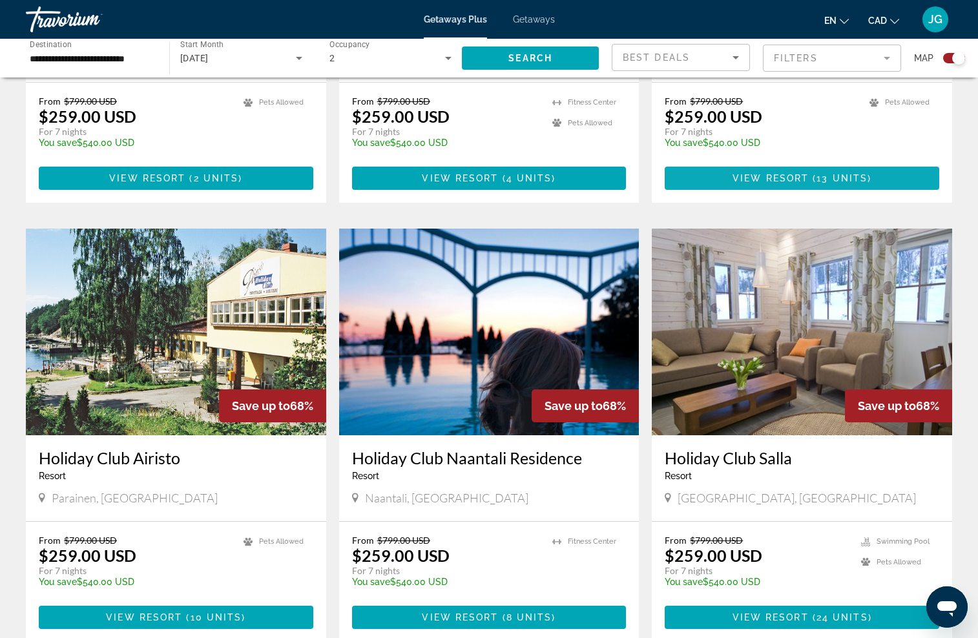
scroll to position [1183, 0]
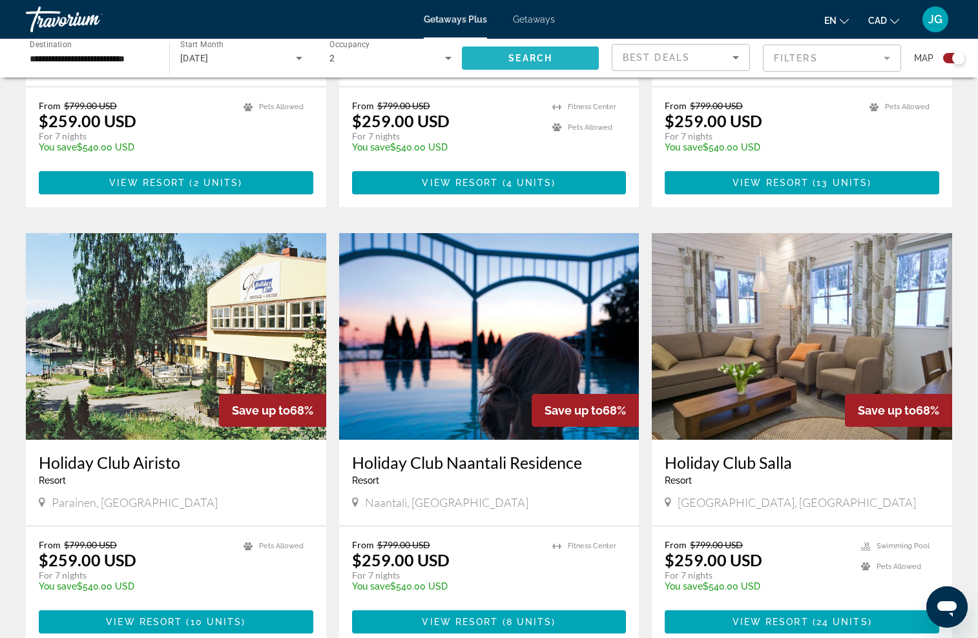
click at [546, 69] on span "Search widget" at bounding box center [530, 58] width 137 height 31
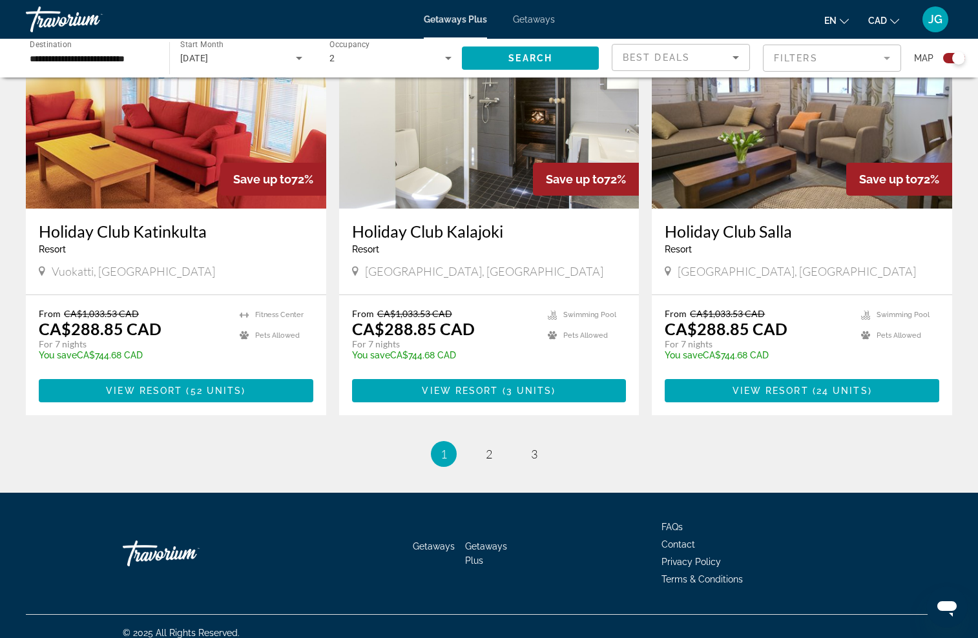
scroll to position [1852, 0]
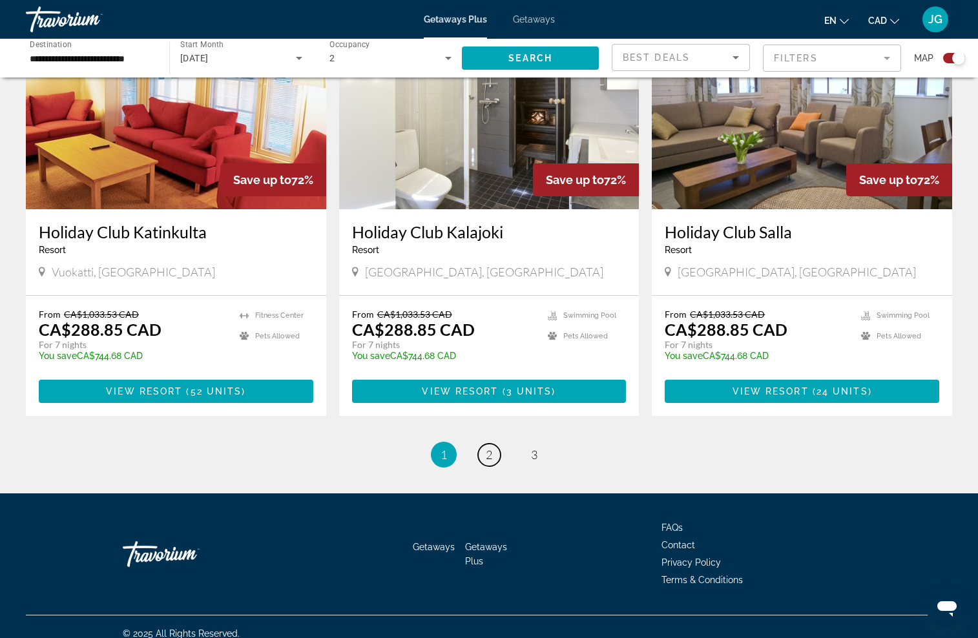
click at [489, 448] on span "2" at bounding box center [489, 455] width 6 height 14
